Goal: Task Accomplishment & Management: Manage account settings

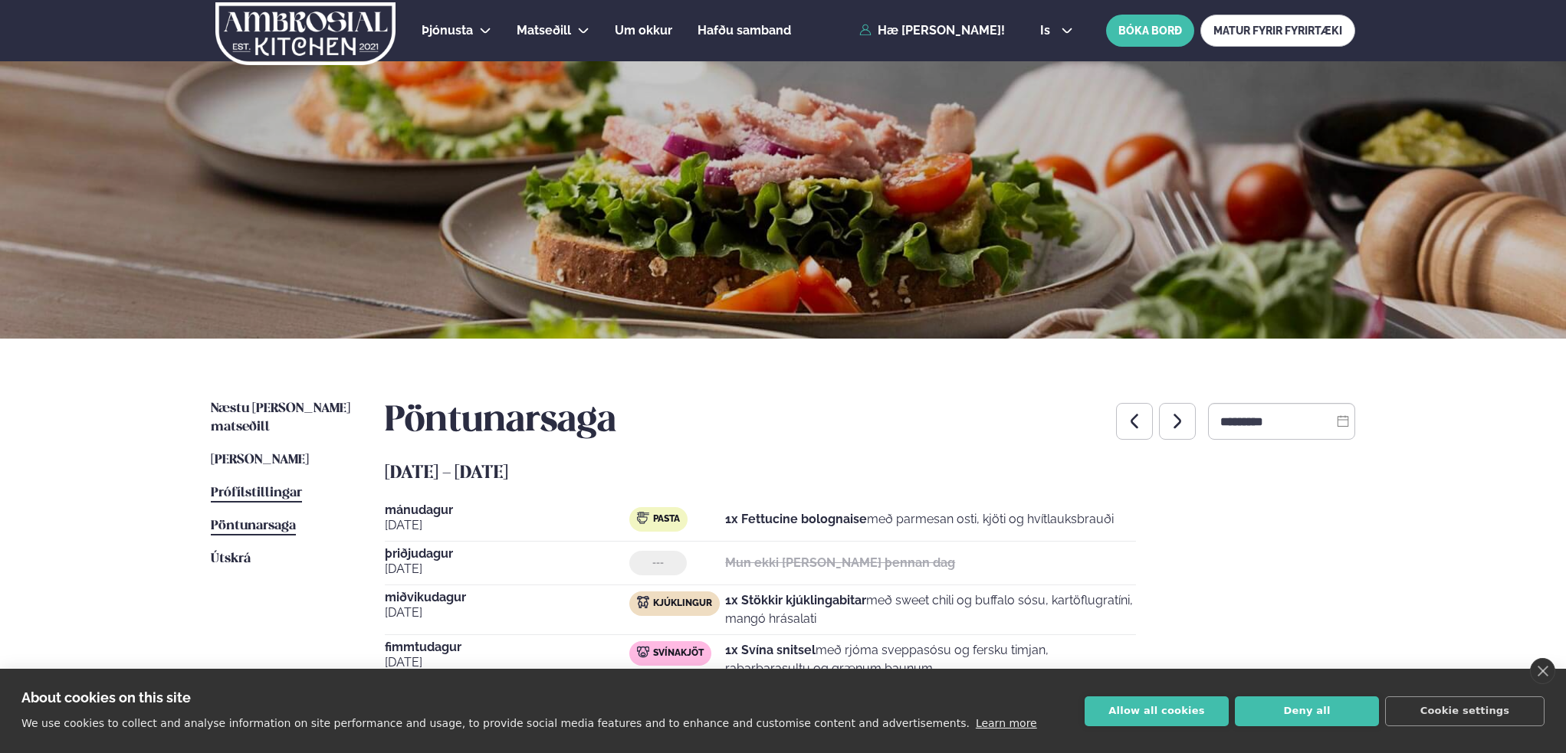
scroll to position [115, 0]
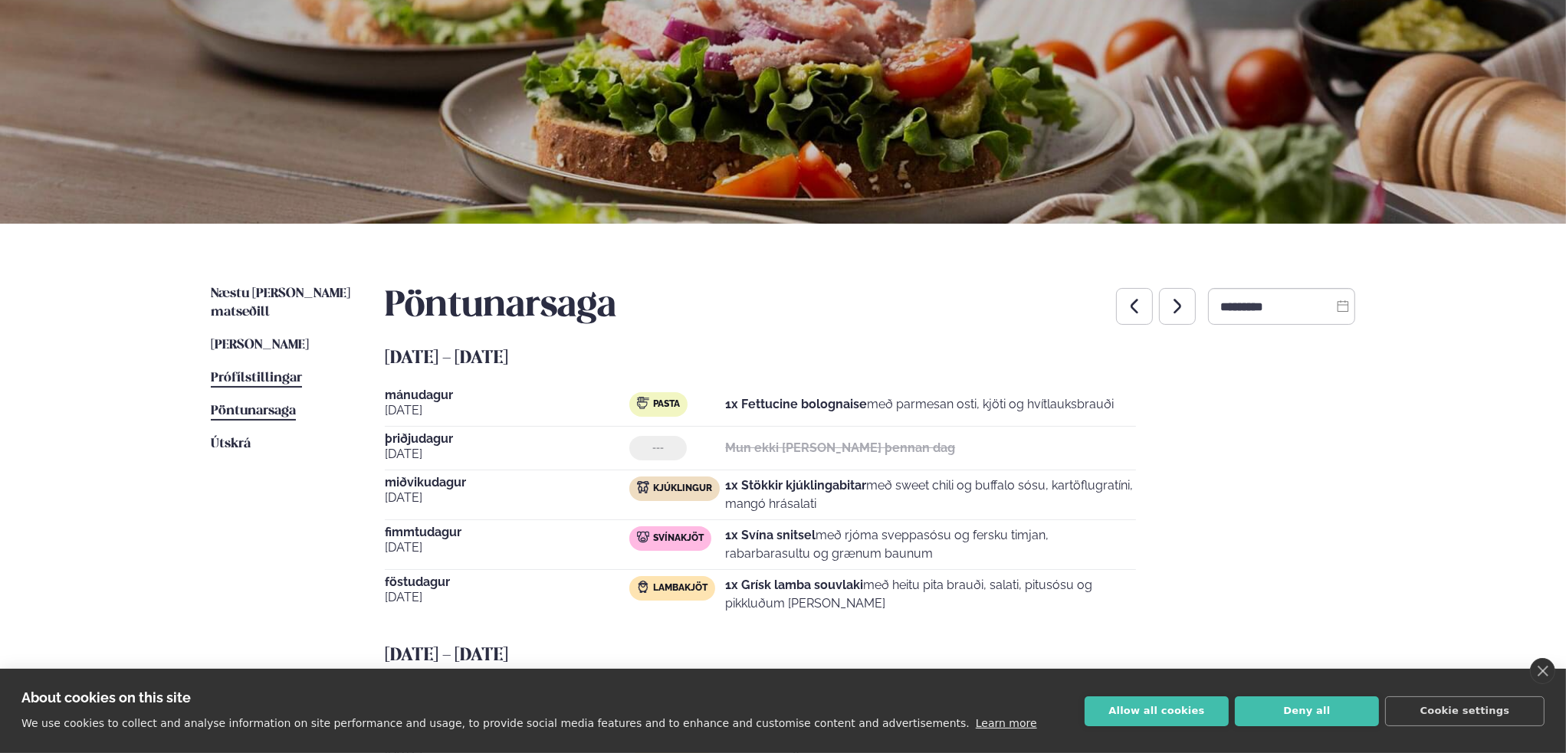
click at [251, 372] on span "Prófílstillingar" at bounding box center [256, 378] width 91 height 13
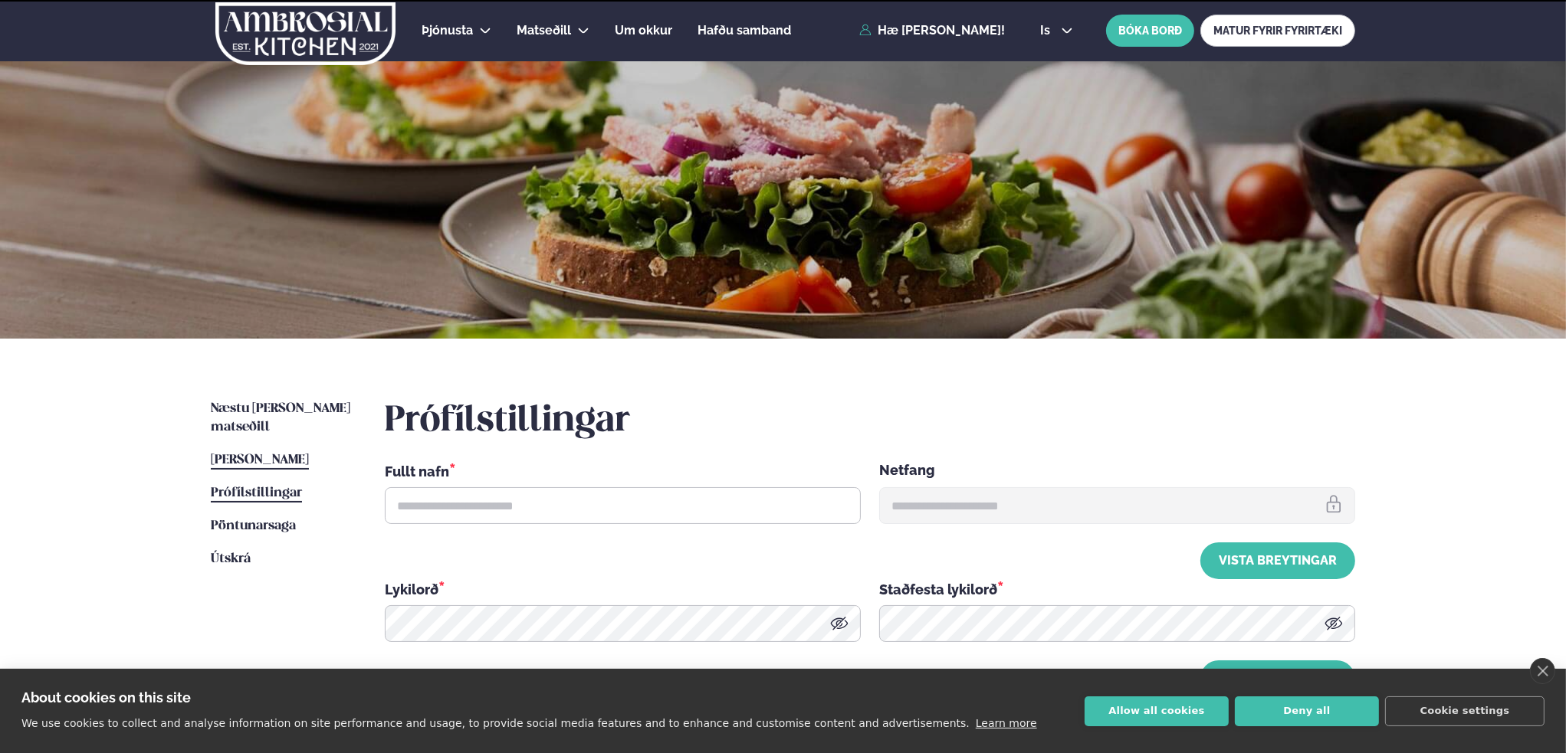
type input "**********"
click at [254, 454] on span "[PERSON_NAME]" at bounding box center [260, 460] width 98 height 13
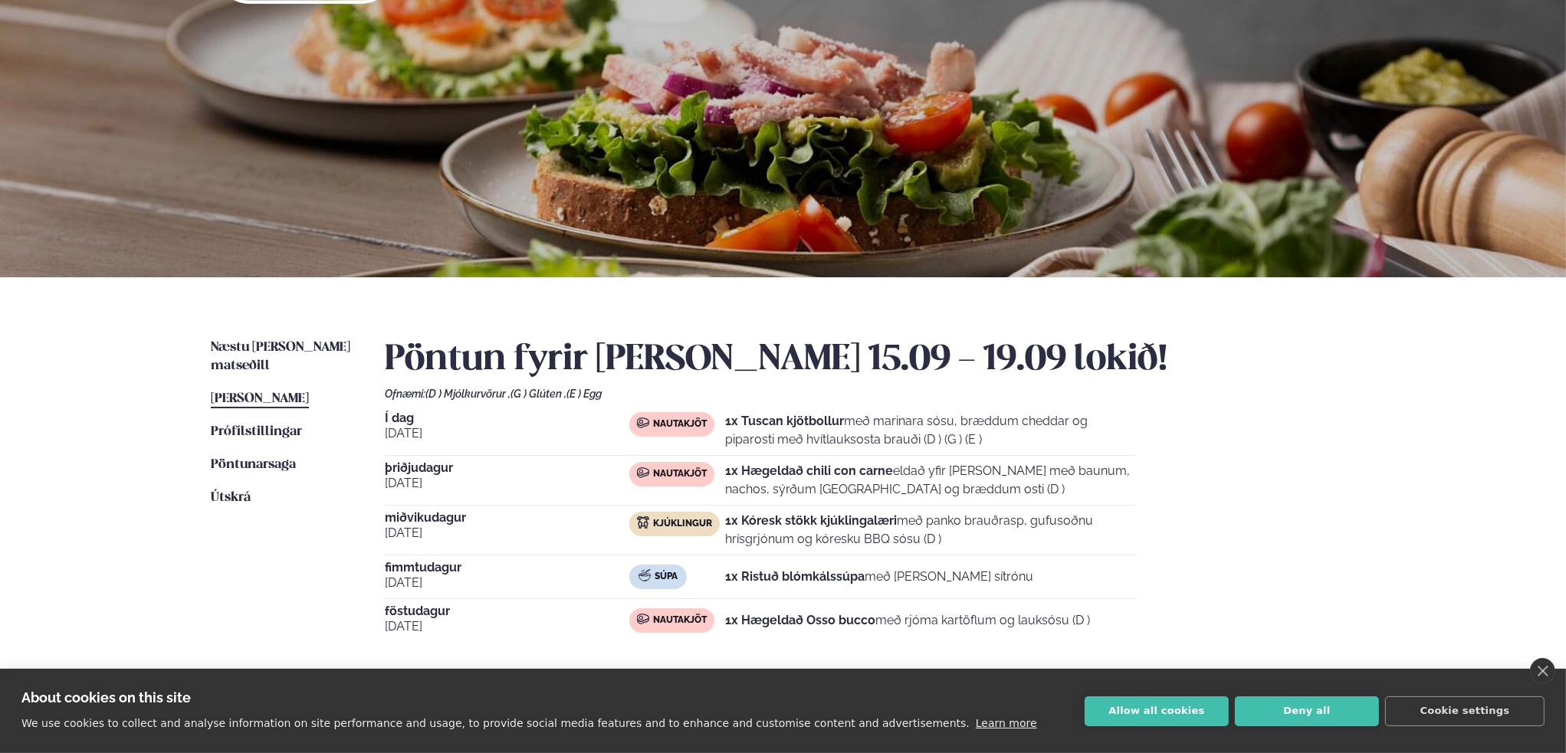
scroll to position [153, 0]
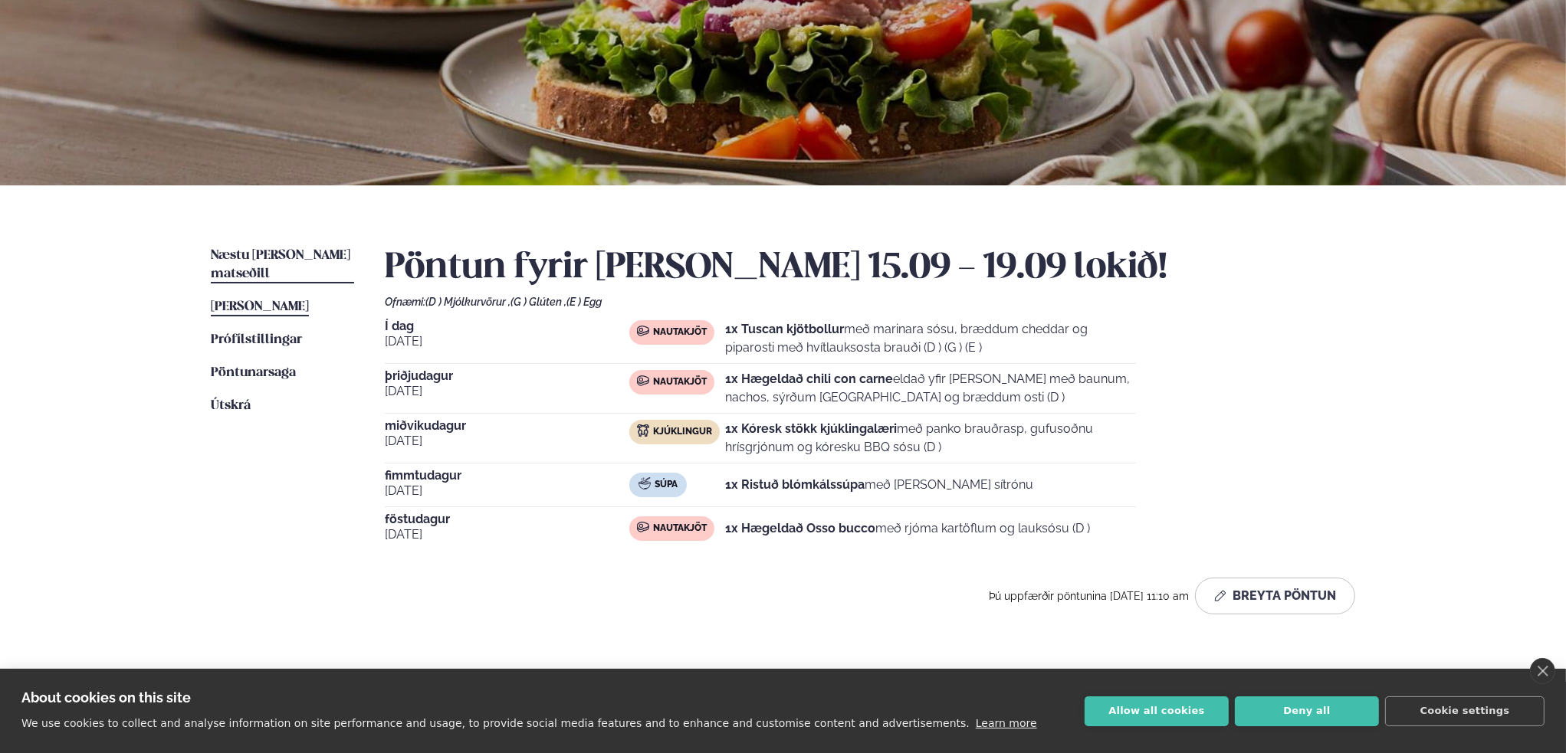
click at [274, 247] on link "Næstu [PERSON_NAME] matseðill Næsta vika" at bounding box center [282, 265] width 143 height 37
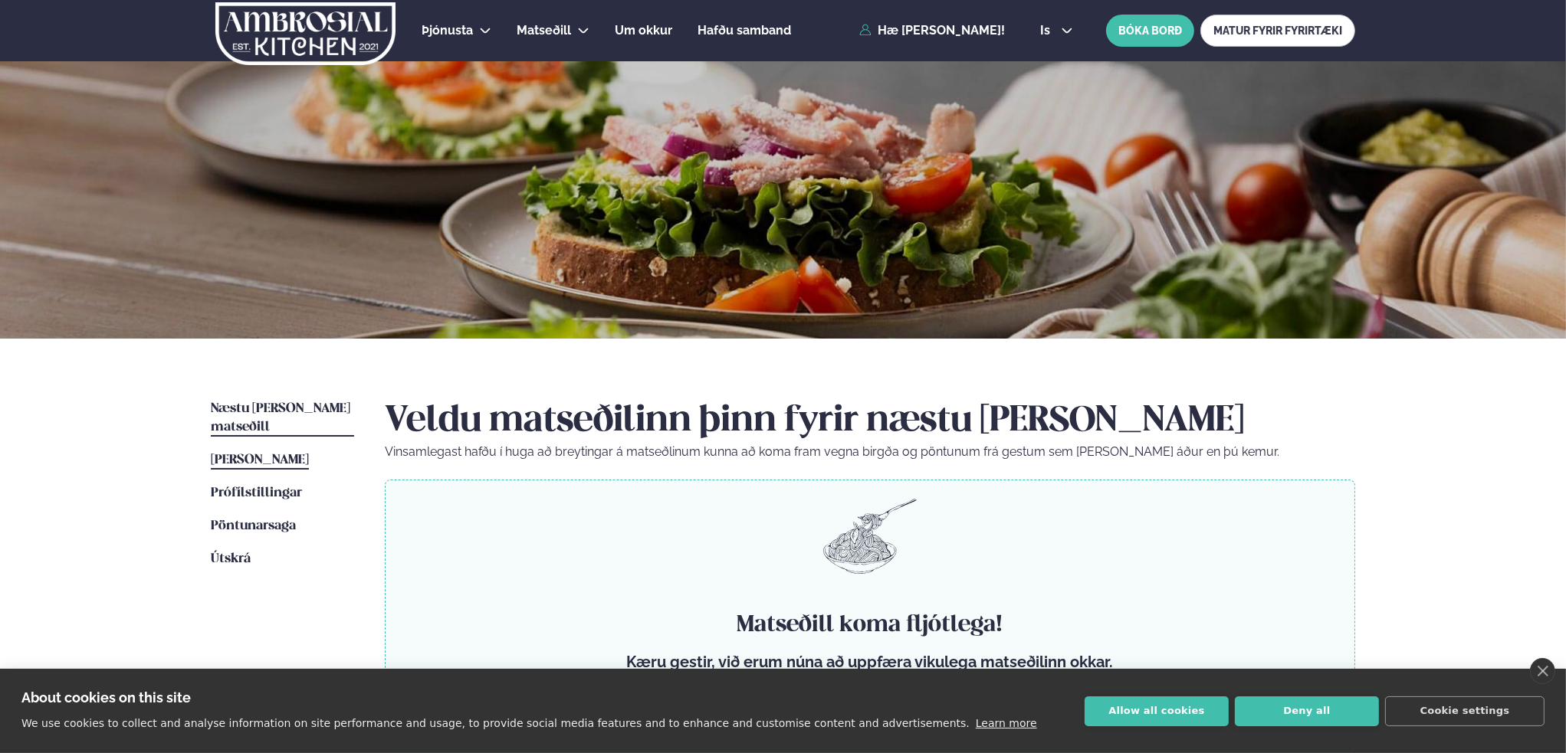
click at [300, 451] on link "[PERSON_NAME] matseðill [PERSON_NAME]" at bounding box center [260, 460] width 98 height 18
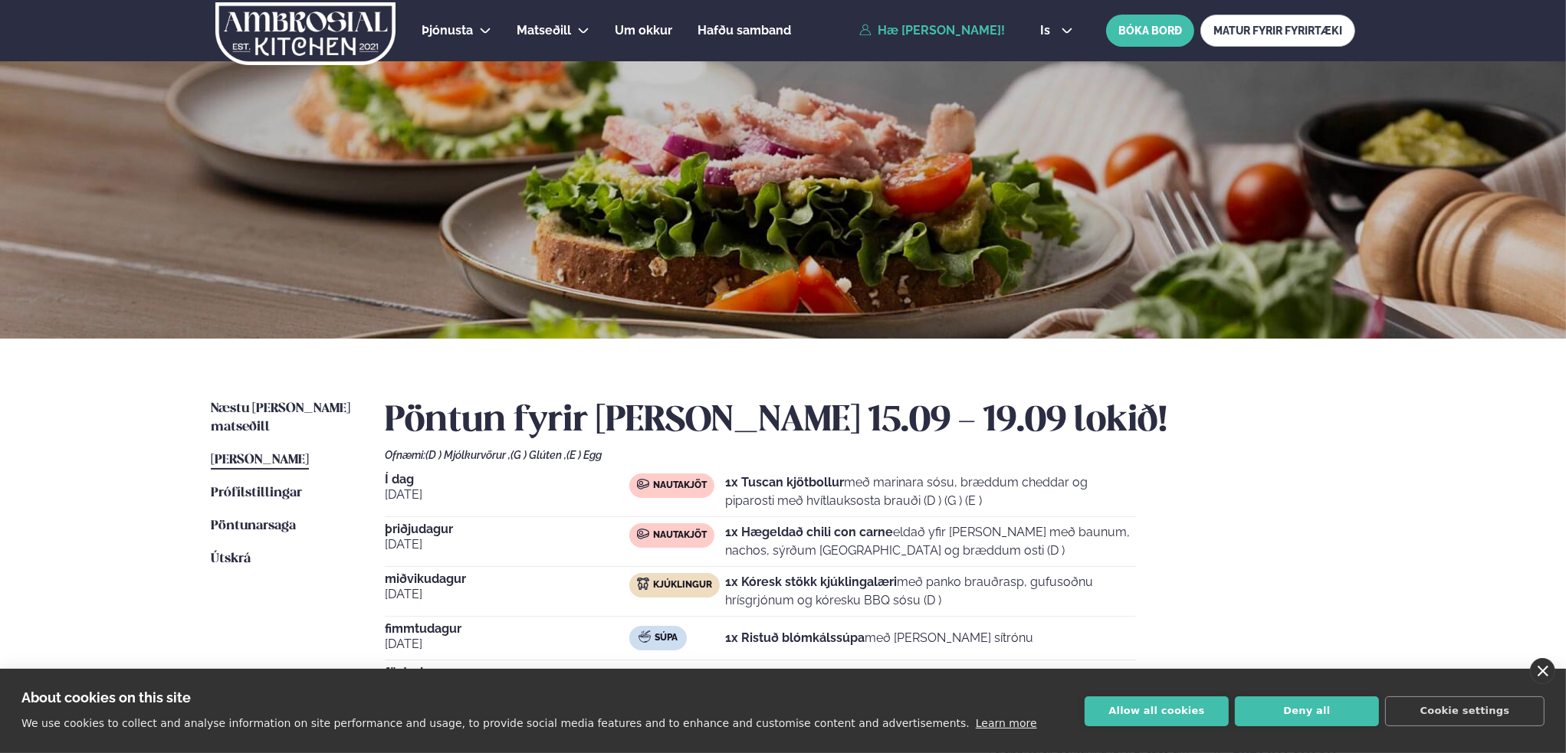
click at [1540, 668] on link "close" at bounding box center [1542, 671] width 25 height 26
